Goal: Communication & Community: Participate in discussion

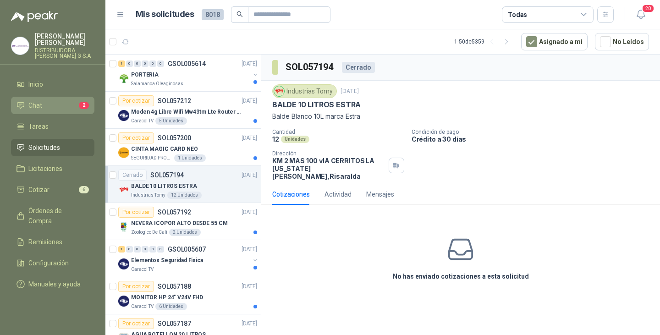
click at [53, 100] on li "Chat 2" at bounding box center [52, 105] width 72 height 10
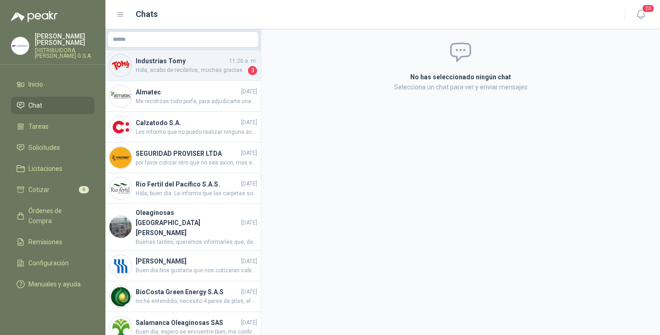
click at [161, 59] on h4 "Industrias Tomy" at bounding box center [182, 61] width 92 height 10
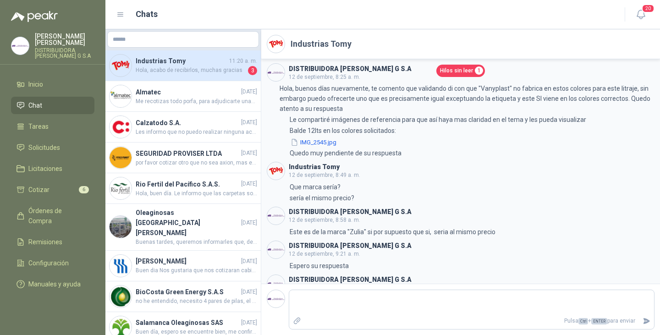
scroll to position [254, 0]
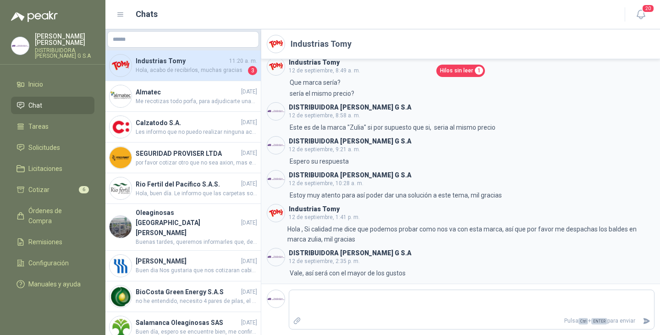
click at [165, 61] on h4 "Industrias Tomy" at bounding box center [182, 61] width 92 height 10
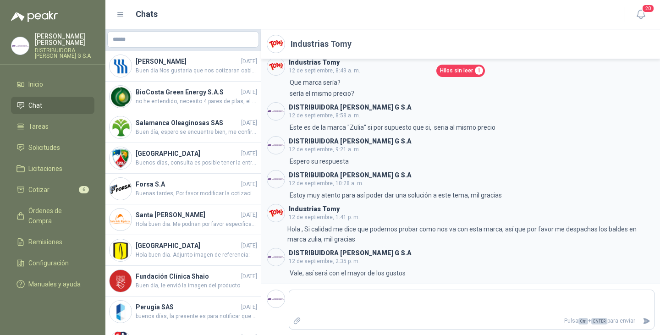
scroll to position [0, 0]
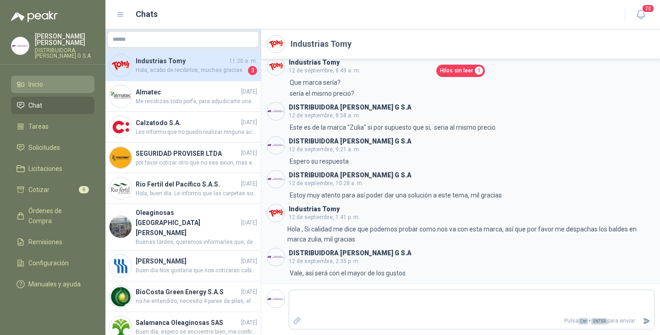
click at [34, 82] on span "Inicio" at bounding box center [35, 84] width 15 height 10
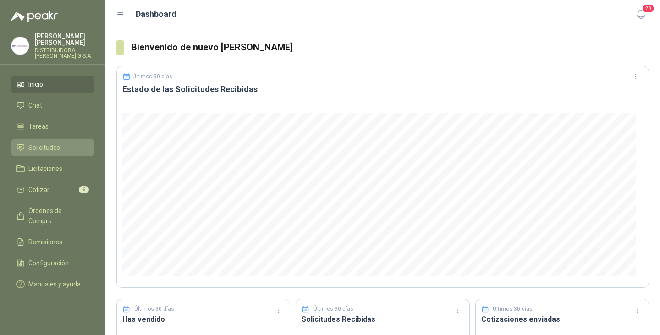
click at [43, 142] on span "Solicitudes" at bounding box center [44, 147] width 32 height 10
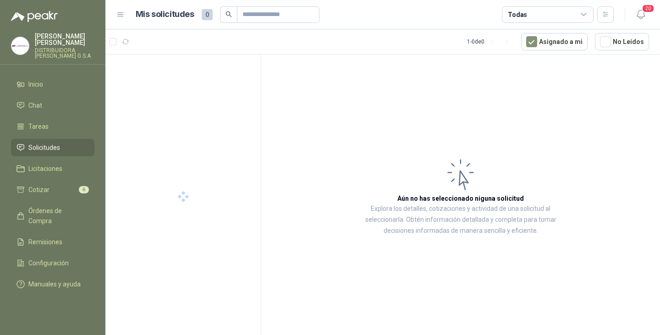
click at [586, 12] on icon at bounding box center [583, 15] width 8 height 8
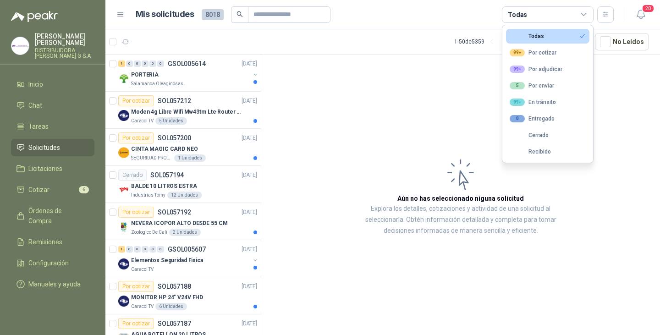
click at [412, 87] on article "Aún no has seleccionado niguna solicitud Explora los detalles, cotizaciones y a…" at bounding box center [460, 197] width 398 height 284
